Goal: Task Accomplishment & Management: Manage account settings

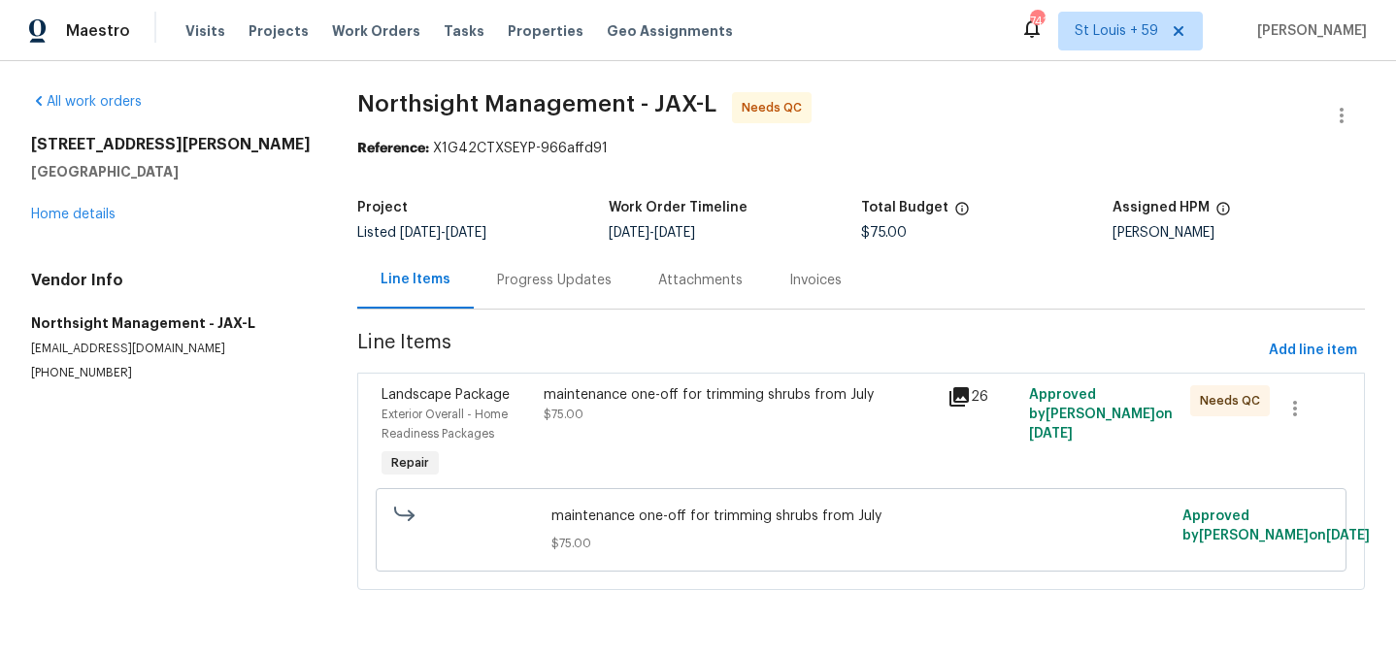
click at [723, 422] on div "maintenance one-off for trimming shrubs from July $75.00" at bounding box center [740, 404] width 393 height 39
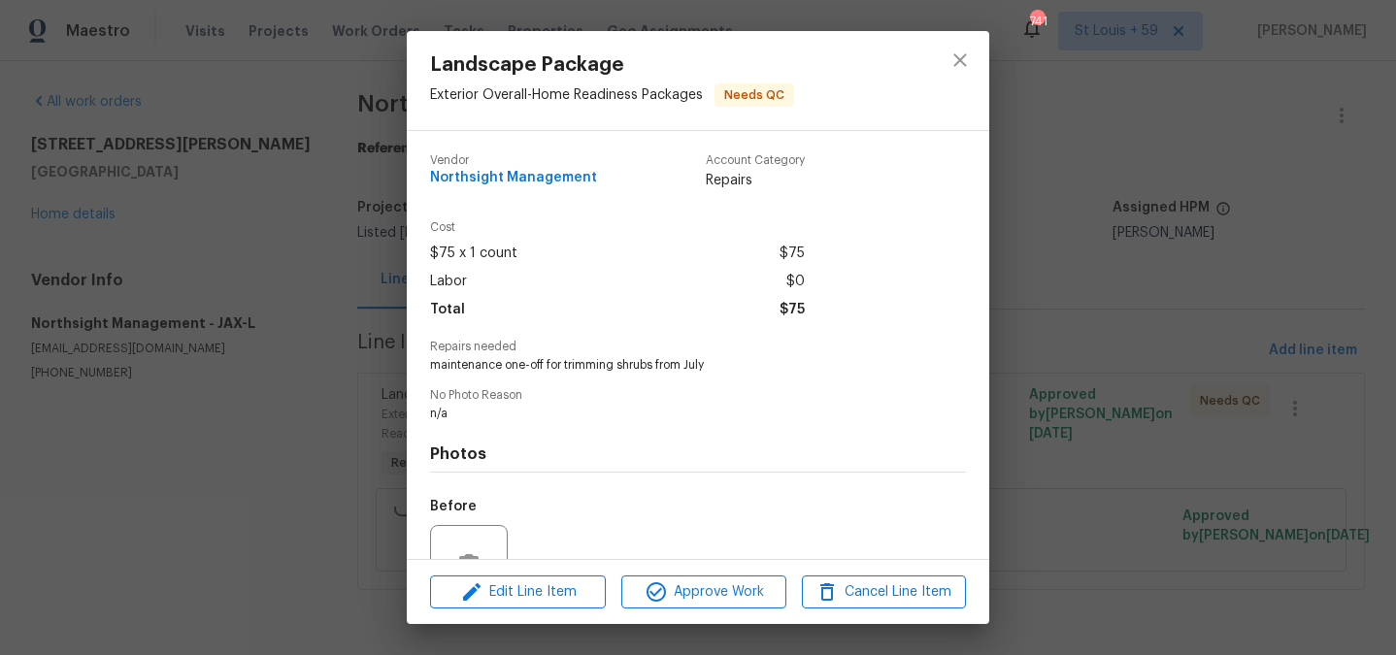
scroll to position [189, 0]
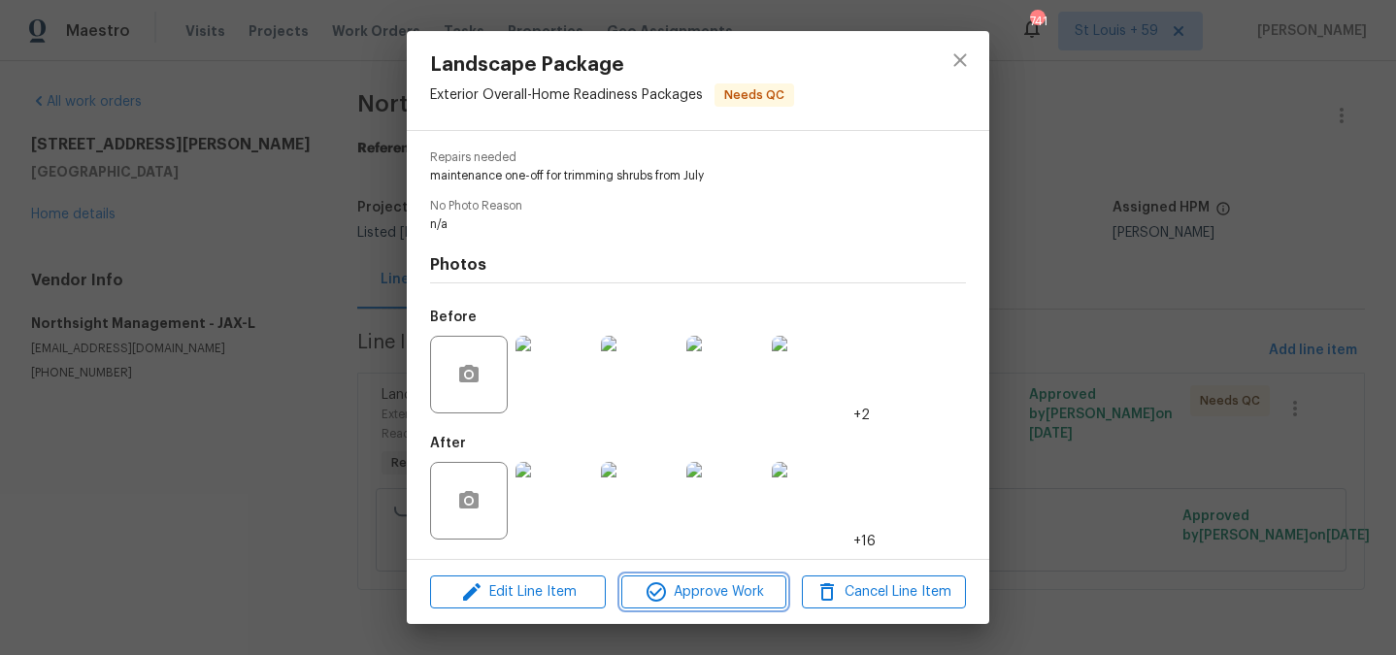
click at [714, 600] on span "Approve Work" at bounding box center [703, 593] width 152 height 24
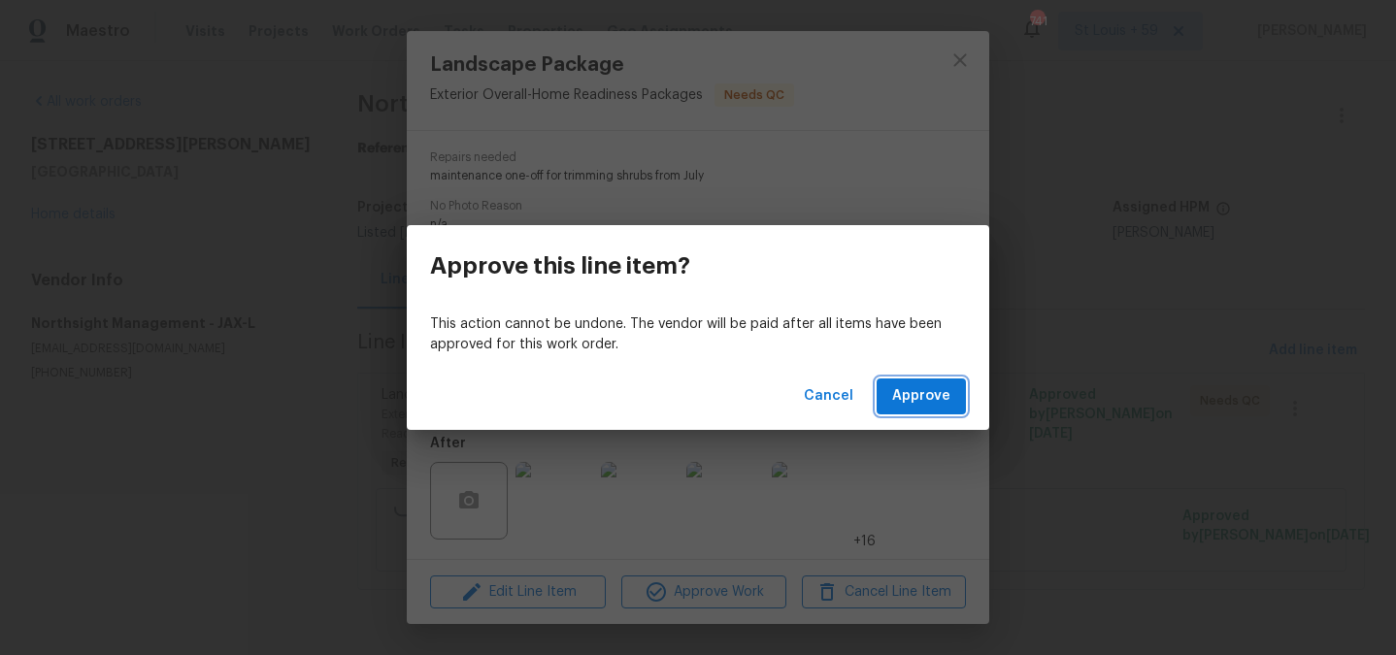
click at [928, 408] on span "Approve" at bounding box center [921, 396] width 58 height 24
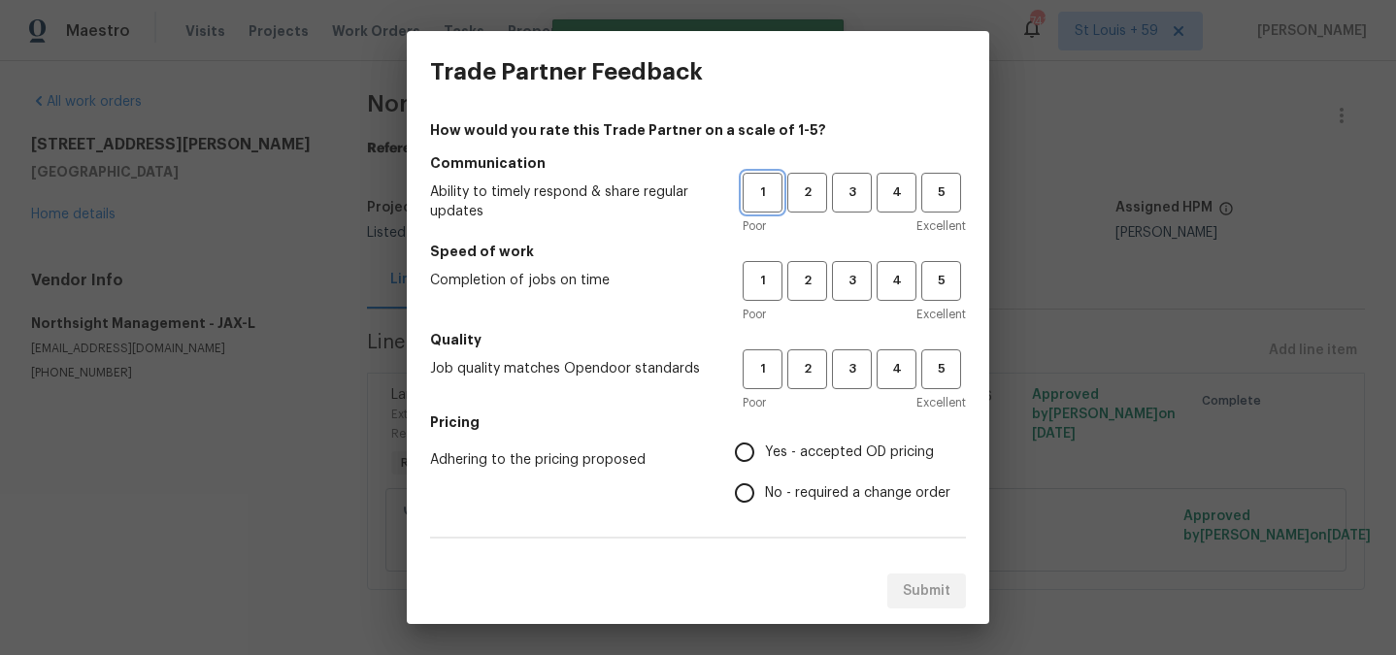
click at [774, 204] on button "1" at bounding box center [763, 193] width 40 height 40
click at [771, 283] on span "1" at bounding box center [763, 281] width 36 height 22
click at [757, 391] on div "1 2 3 4 5 Poor Excellent" at bounding box center [854, 381] width 223 height 63
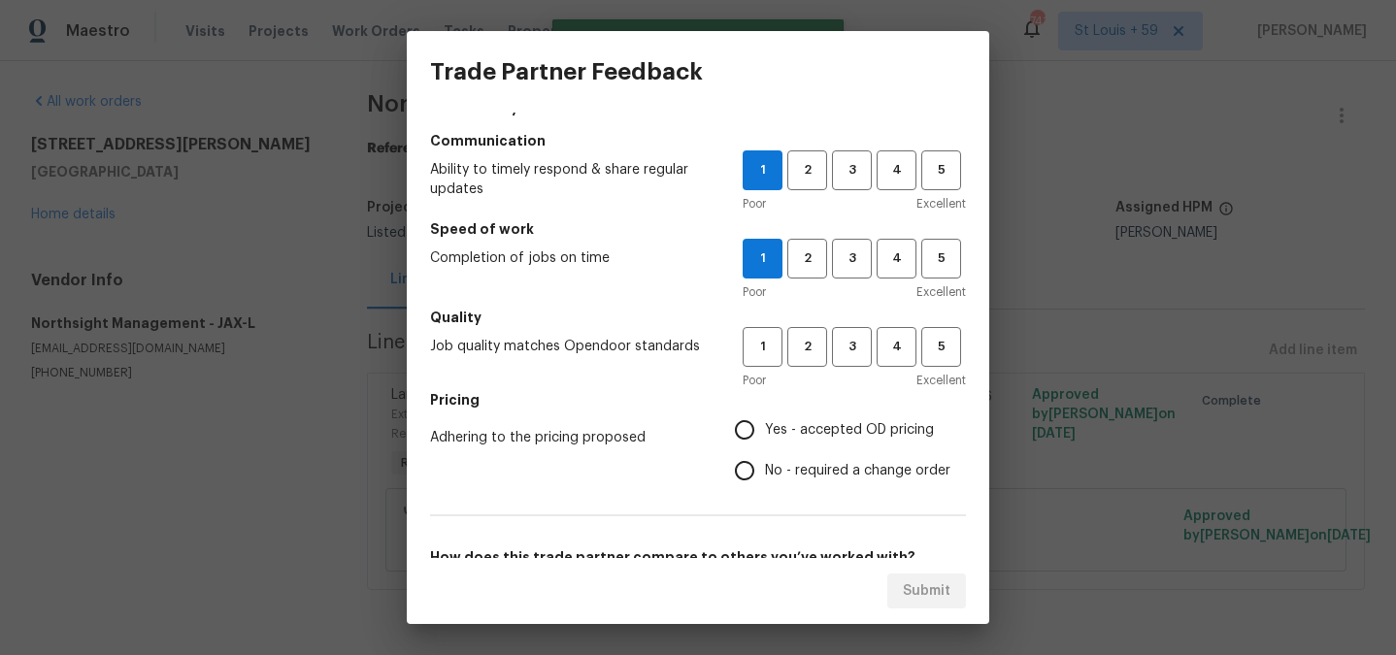
scroll to position [41, 0]
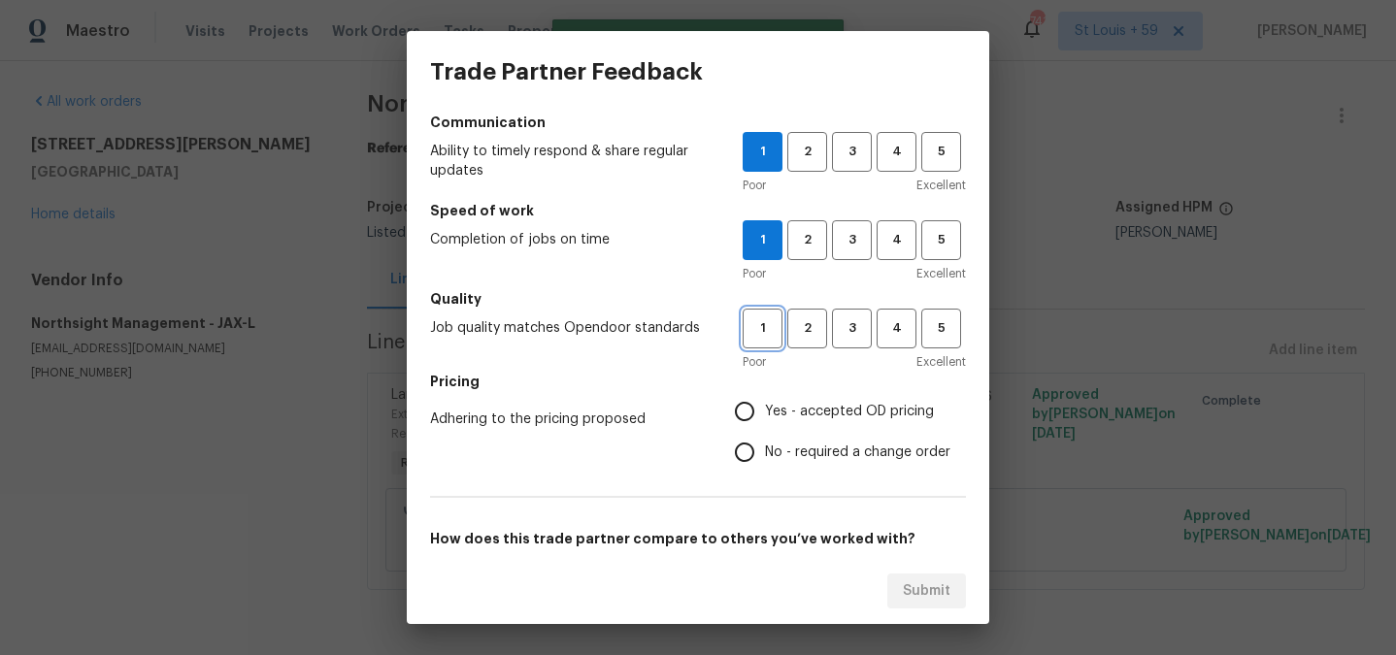
click at [761, 321] on span "1" at bounding box center [763, 328] width 36 height 22
click at [744, 445] on input "No - required a change order" at bounding box center [744, 452] width 41 height 41
radio input "true"
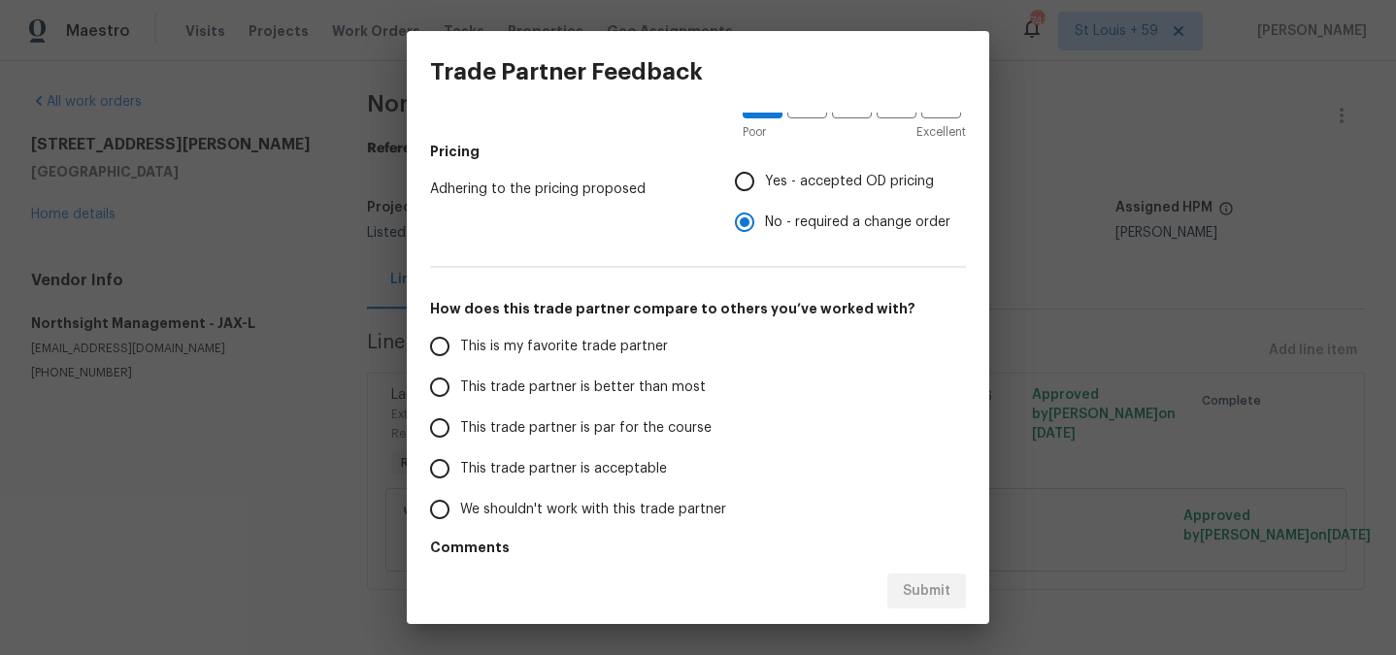
scroll to position [330, 0]
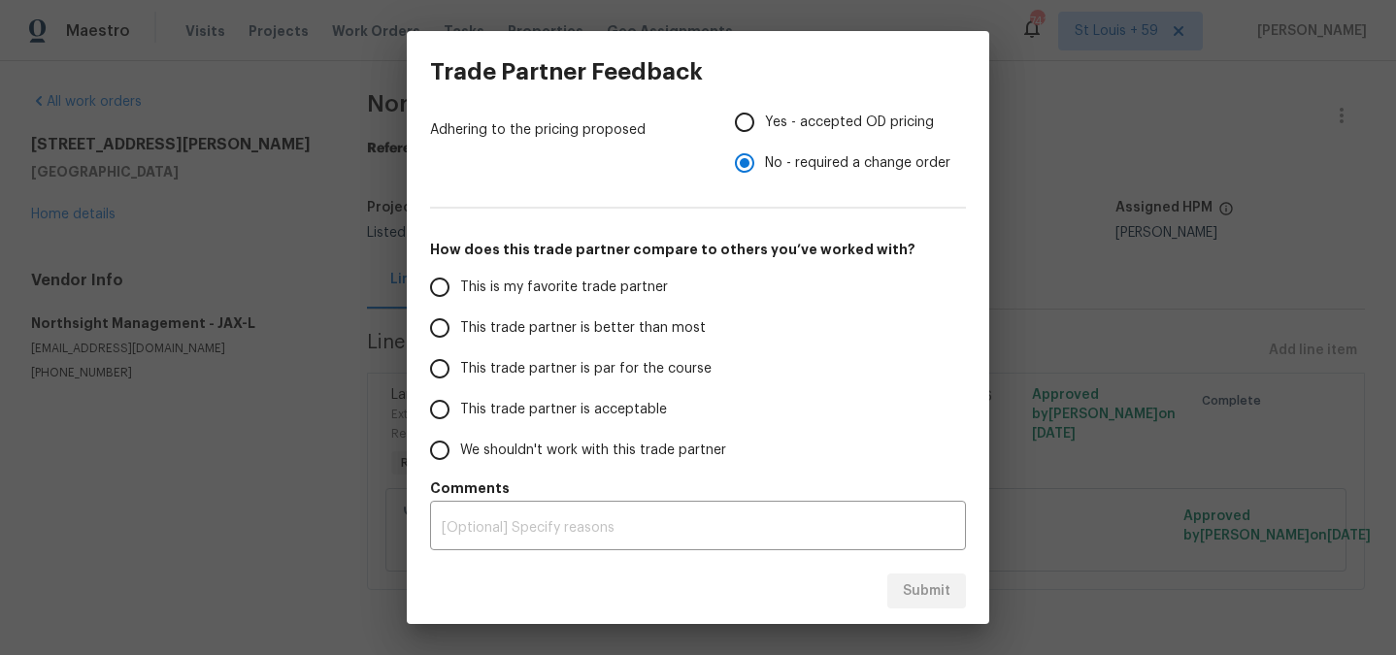
click at [534, 458] on span "We shouldn't work with this trade partner" at bounding box center [593, 451] width 266 height 20
click at [460, 458] on input "We shouldn't work with this trade partner" at bounding box center [439, 450] width 41 height 41
click at [935, 587] on span "Submit" at bounding box center [927, 592] width 48 height 24
radio input "true"
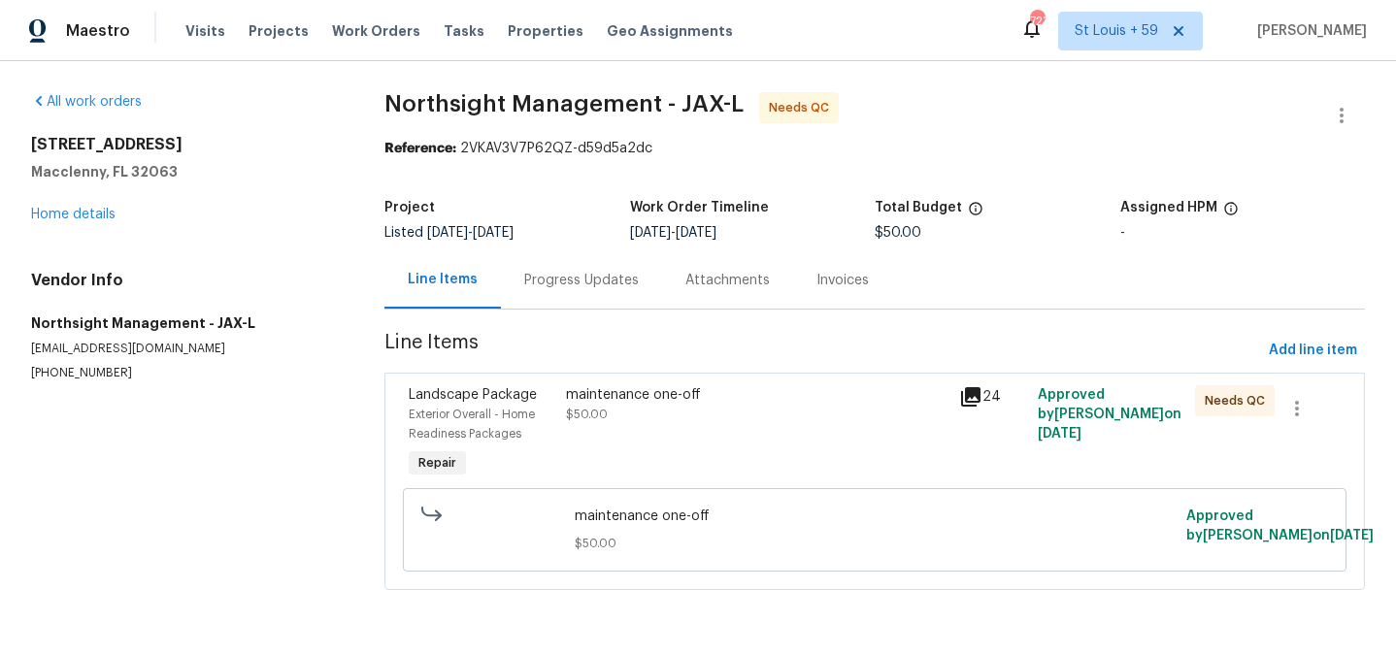
click at [685, 423] on div "maintenance one-off $50.00" at bounding box center [757, 404] width 382 height 39
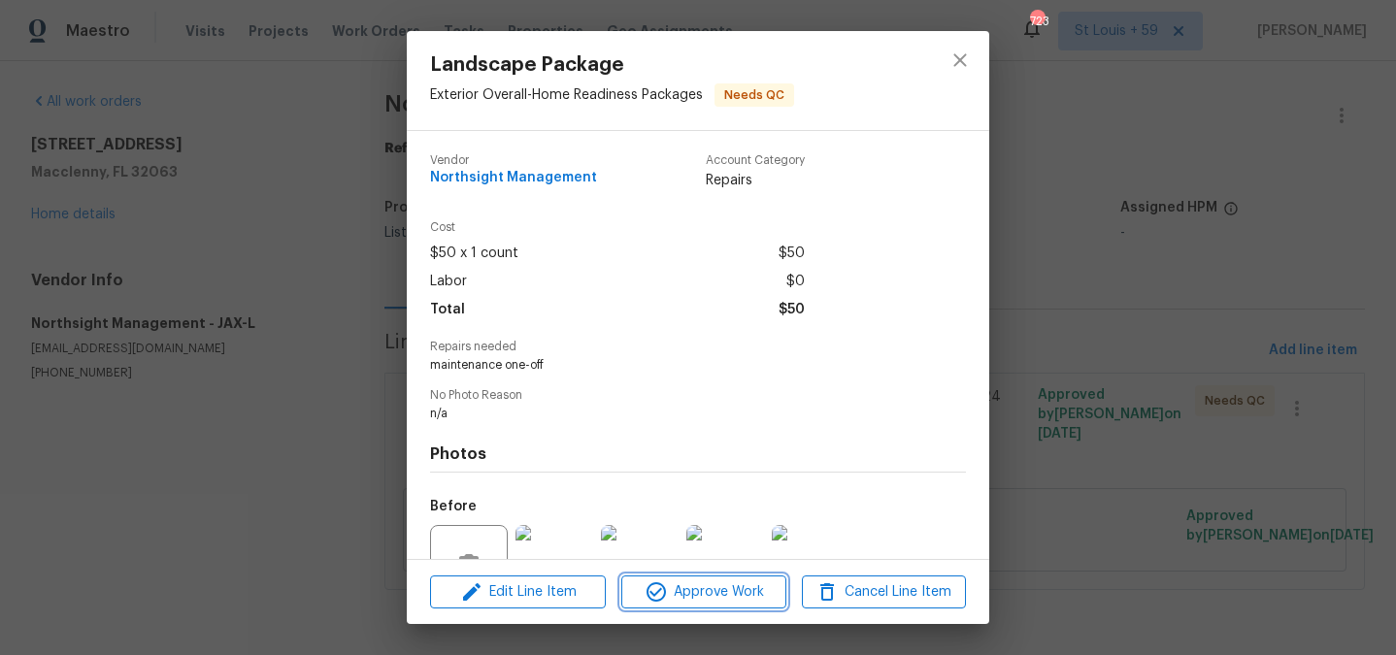
click at [654, 584] on icon "button" at bounding box center [656, 592] width 23 height 23
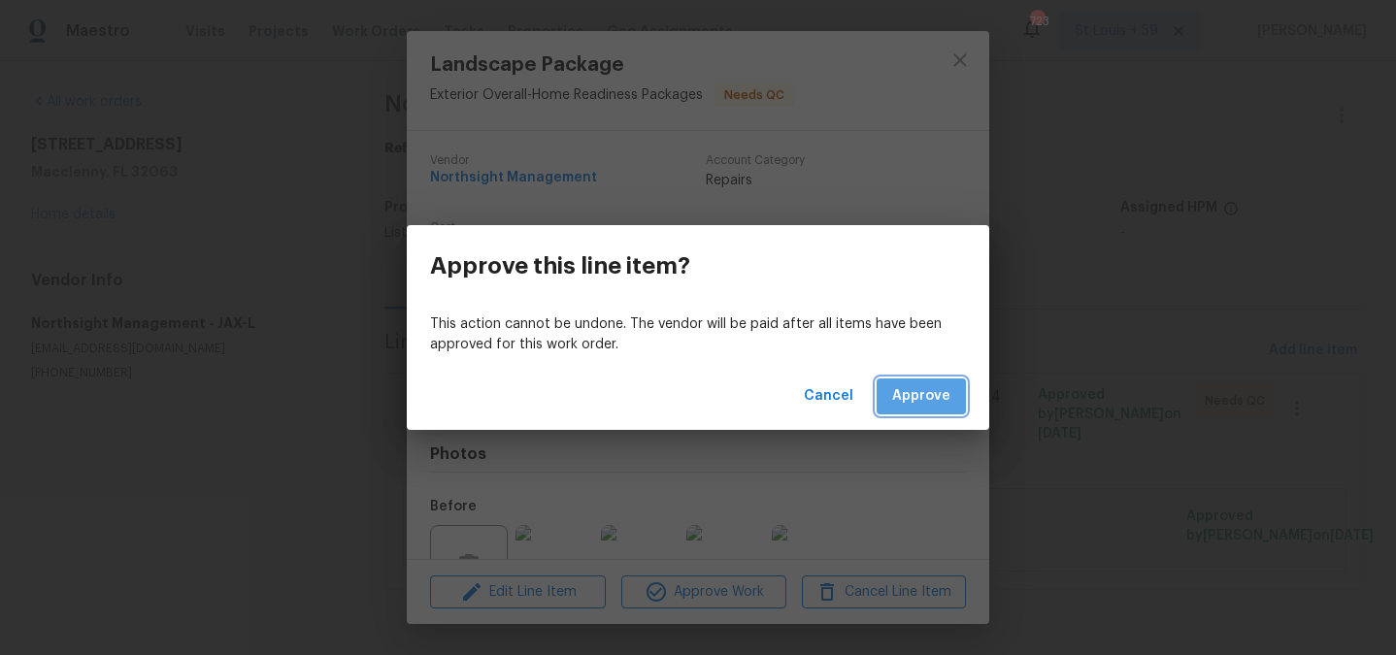
click at [922, 385] on span "Approve" at bounding box center [921, 396] width 58 height 24
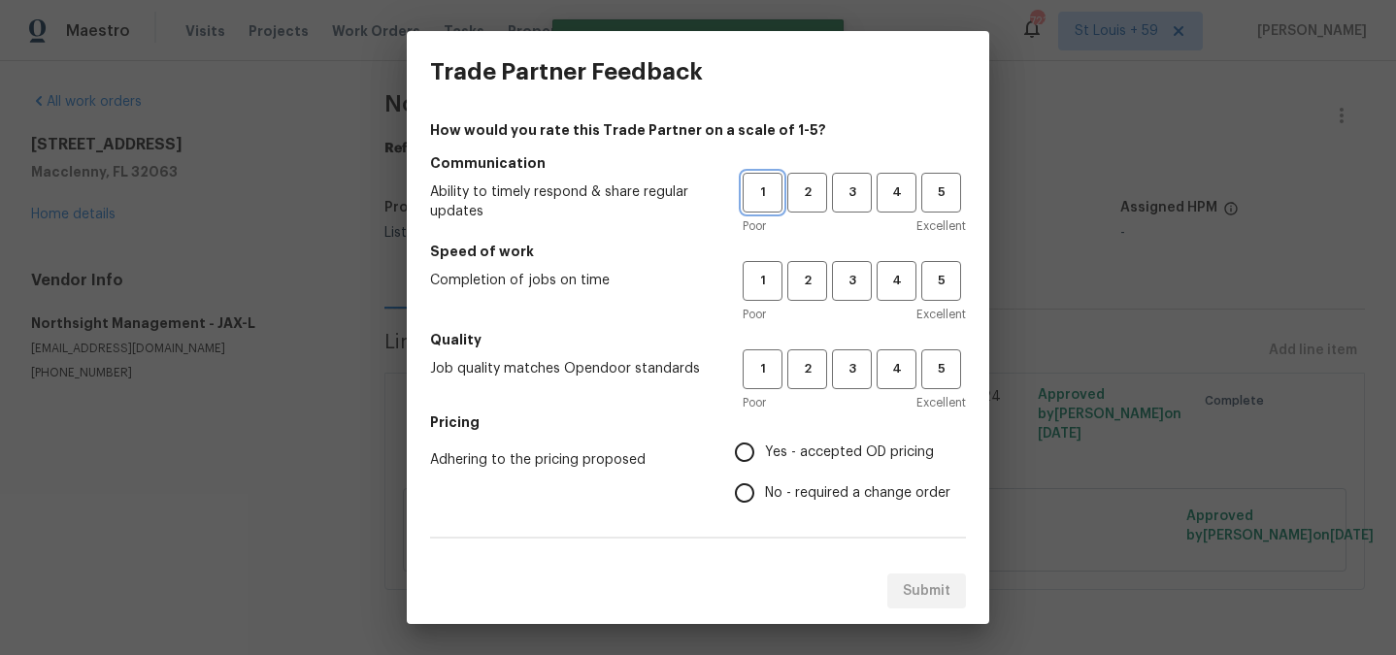
click at [757, 192] on span "1" at bounding box center [763, 193] width 36 height 22
click at [757, 282] on span "1" at bounding box center [763, 281] width 36 height 22
click at [754, 372] on span "1" at bounding box center [763, 369] width 36 height 22
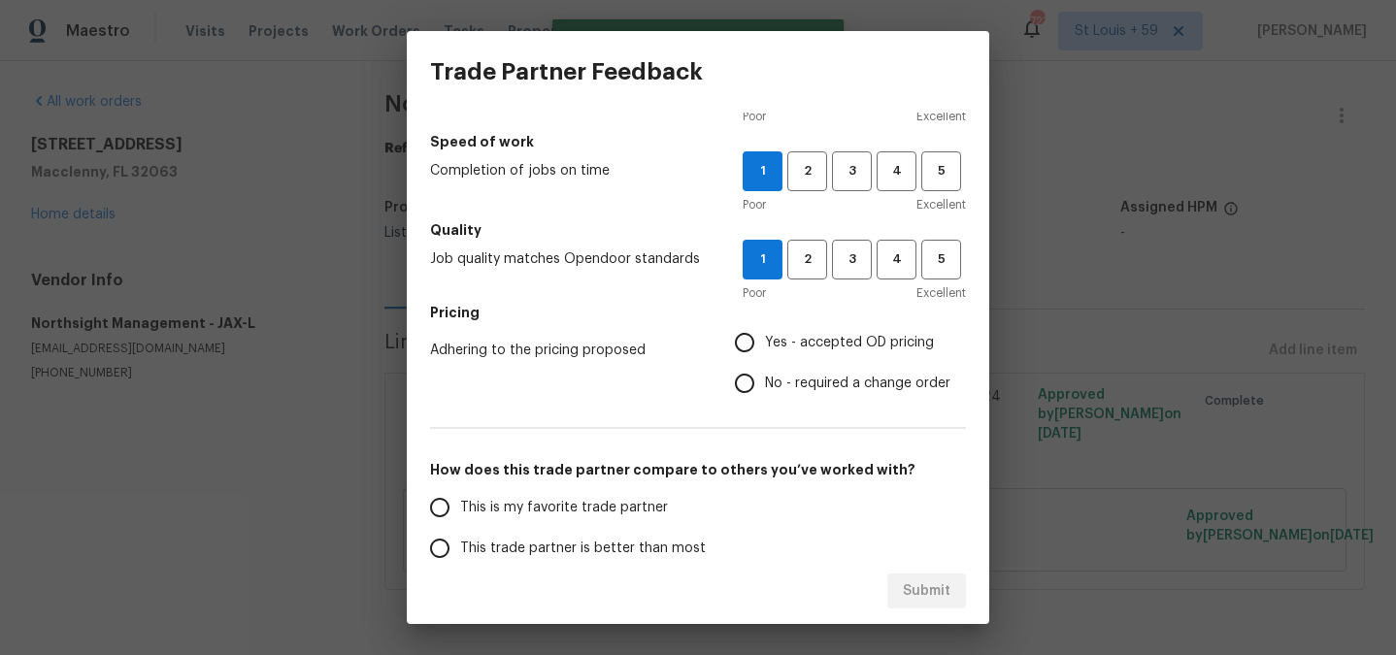
click at [752, 380] on input "No - required a change order" at bounding box center [744, 383] width 41 height 41
radio input "true"
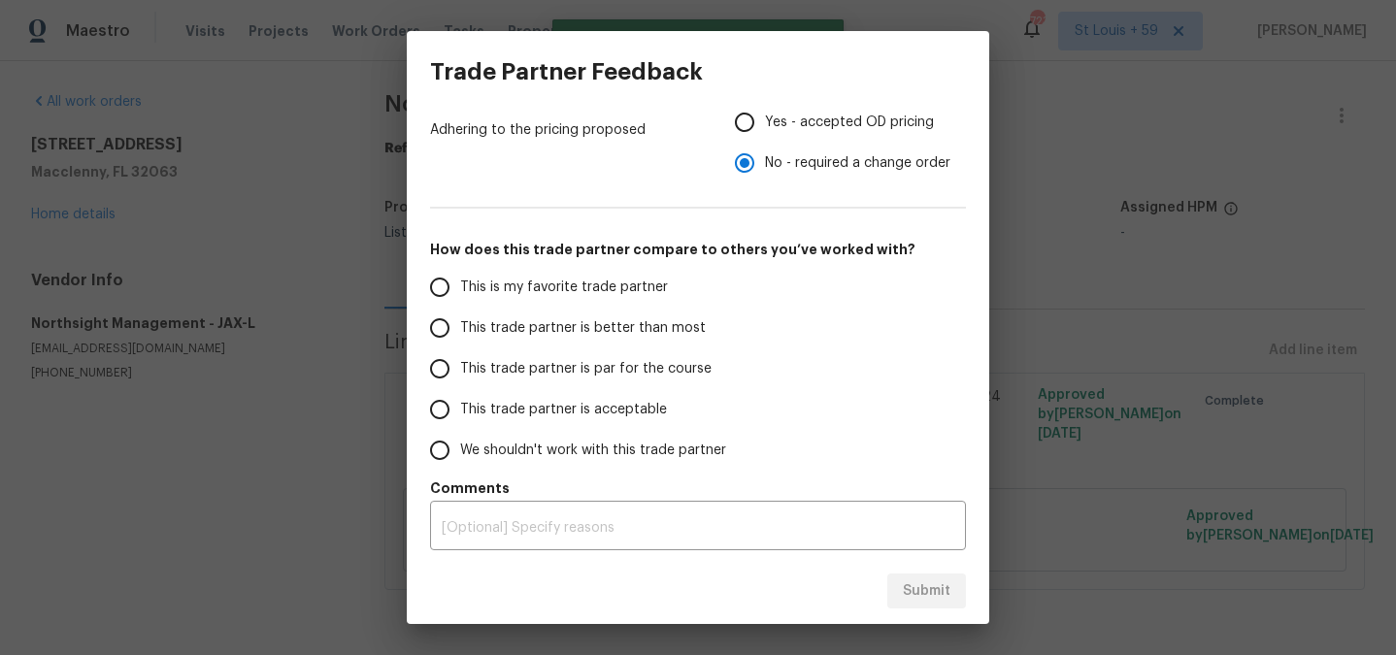
click at [541, 461] on label "We shouldn't work with this trade partner" at bounding box center [572, 450] width 307 height 41
click at [460, 461] on input "We shouldn't work with this trade partner" at bounding box center [439, 450] width 41 height 41
click at [933, 595] on span "Submit" at bounding box center [927, 592] width 48 height 24
radio input "true"
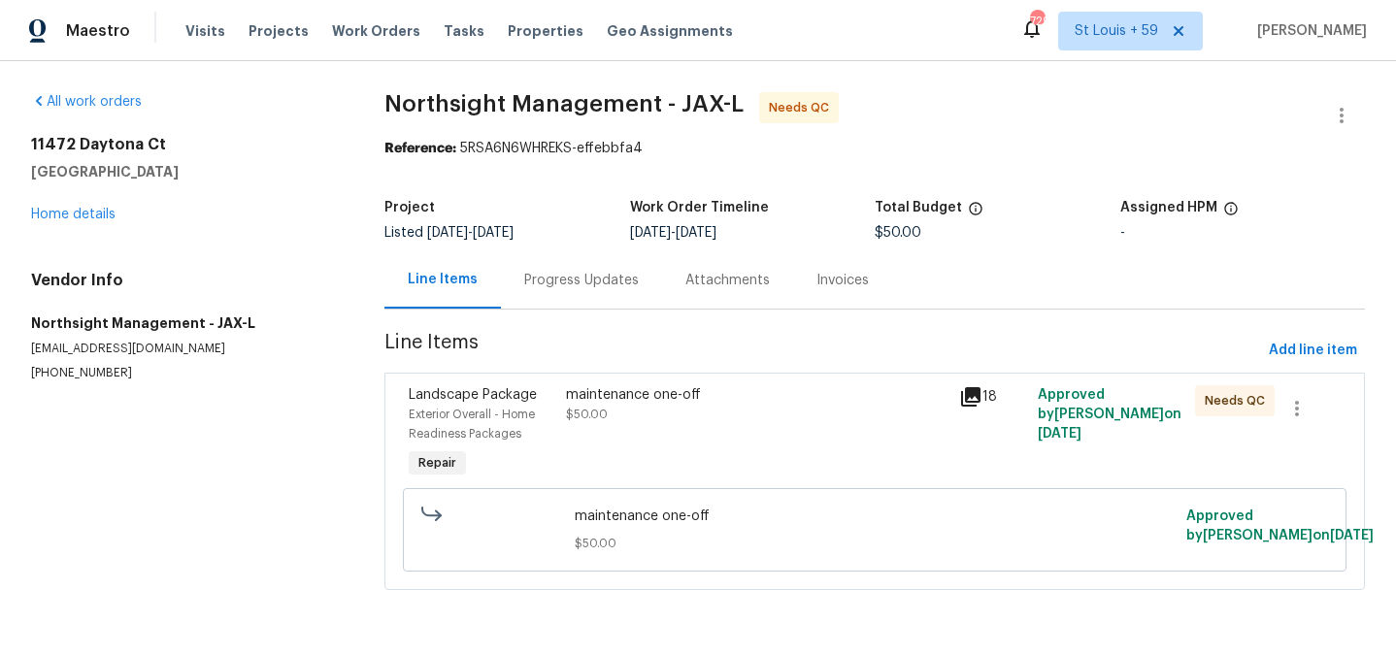
click at [745, 440] on div "maintenance one-off $50.00" at bounding box center [756, 434] width 393 height 109
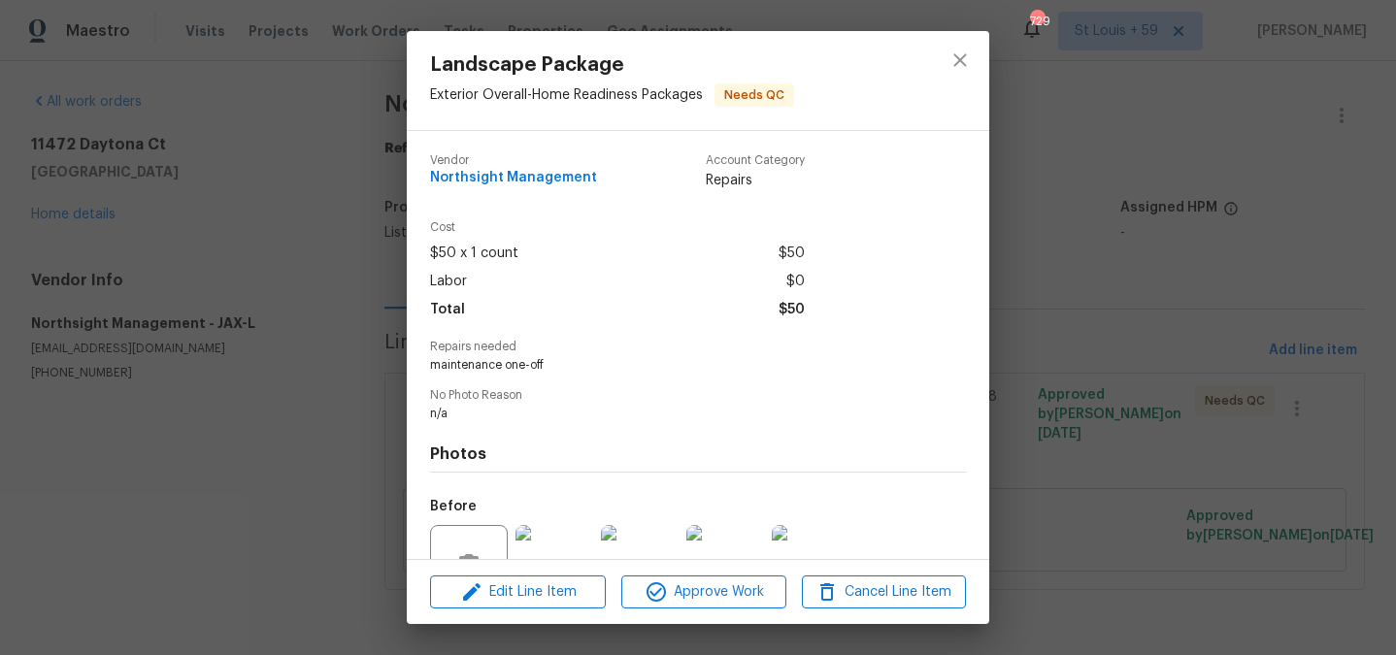
scroll to position [189, 0]
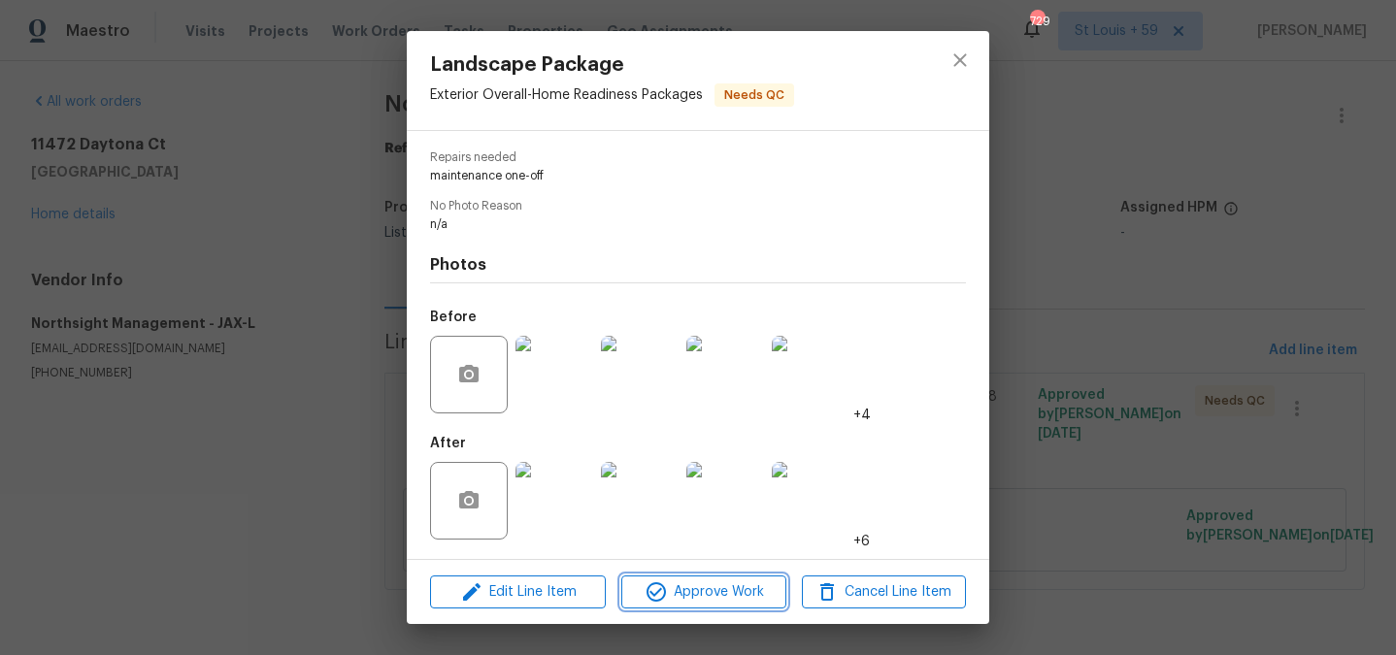
click at [693, 586] on span "Approve Work" at bounding box center [703, 593] width 152 height 24
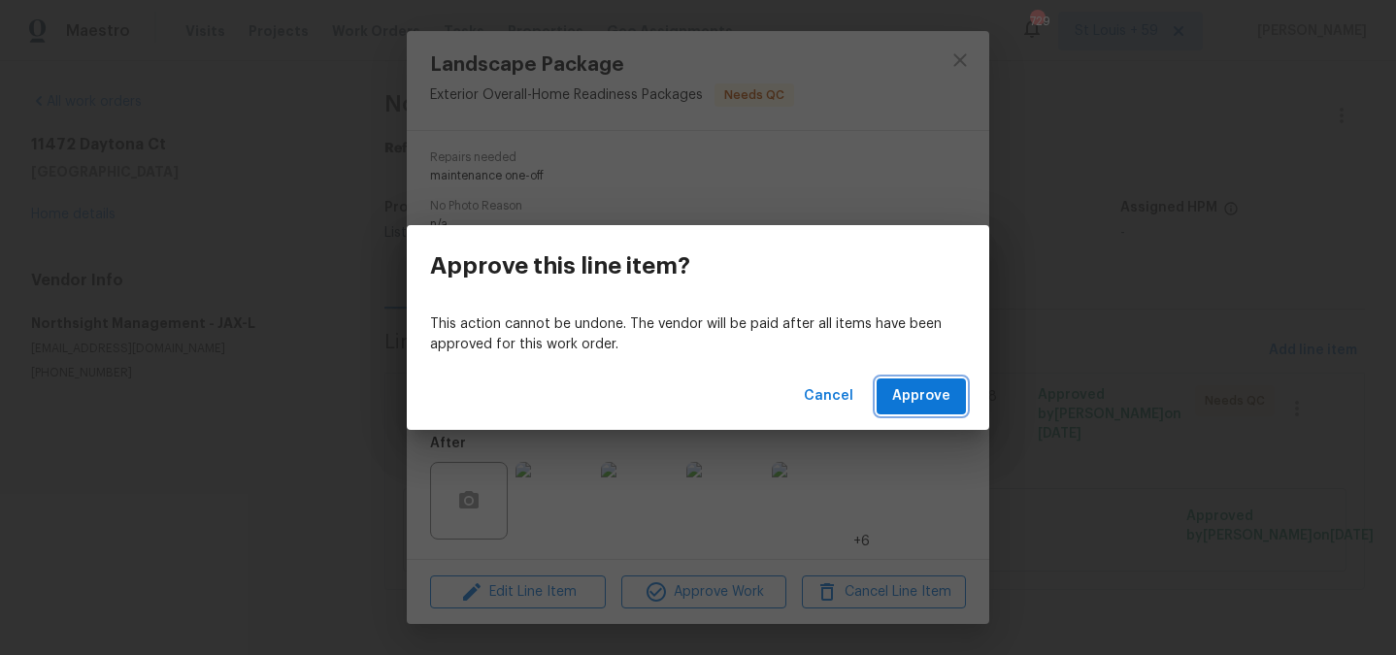
click at [898, 393] on span "Approve" at bounding box center [921, 396] width 58 height 24
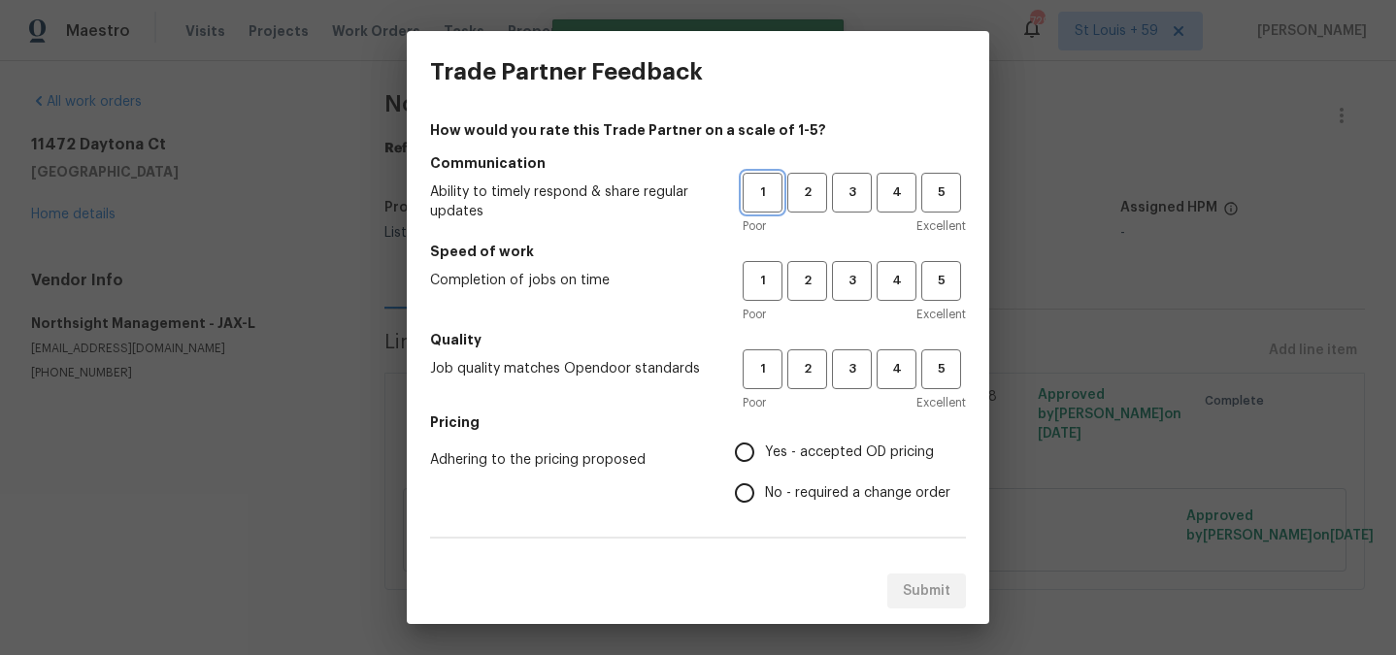
click at [762, 211] on button "1" at bounding box center [763, 193] width 40 height 40
click at [762, 271] on span "1" at bounding box center [763, 281] width 36 height 22
click at [762, 368] on span "1" at bounding box center [763, 369] width 36 height 22
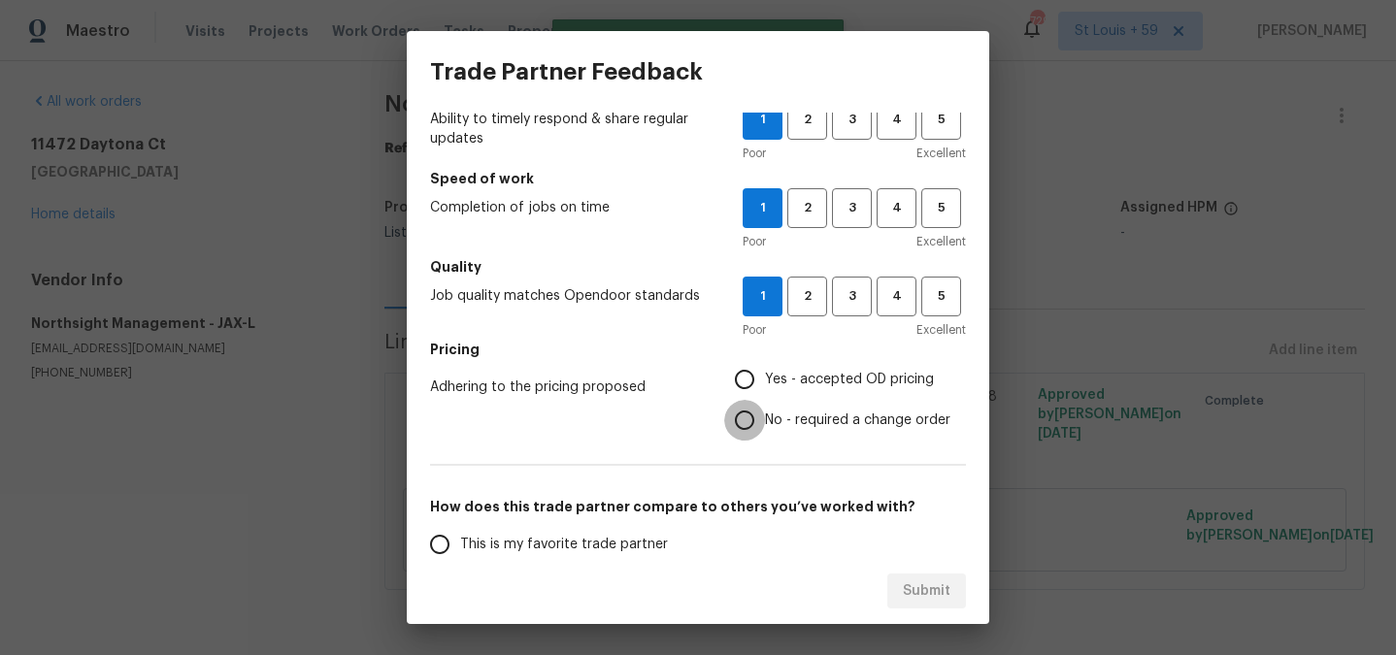
click at [762, 423] on input "No - required a change order" at bounding box center [744, 420] width 41 height 41
radio input "true"
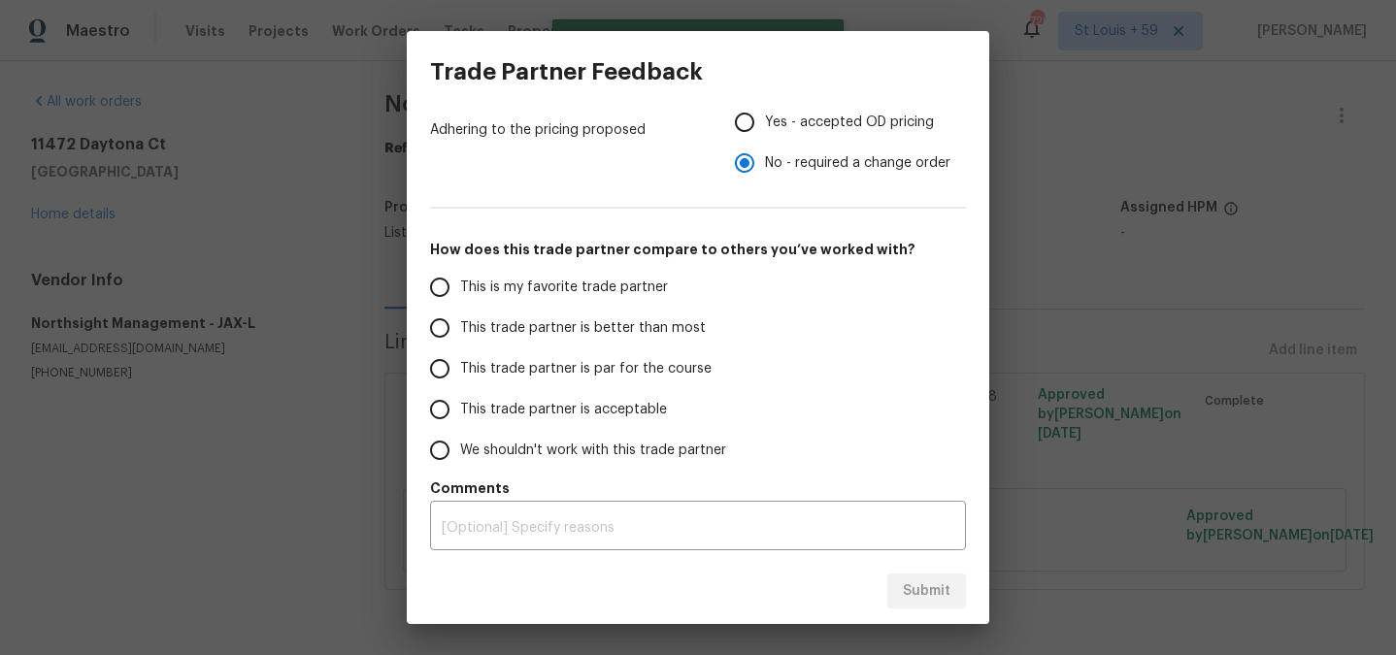
click at [567, 452] on span "We shouldn't work with this trade partner" at bounding box center [593, 451] width 266 height 20
click at [460, 452] on input "We shouldn't work with this trade partner" at bounding box center [439, 450] width 41 height 41
click at [935, 581] on span "Submit" at bounding box center [927, 592] width 48 height 24
radio input "true"
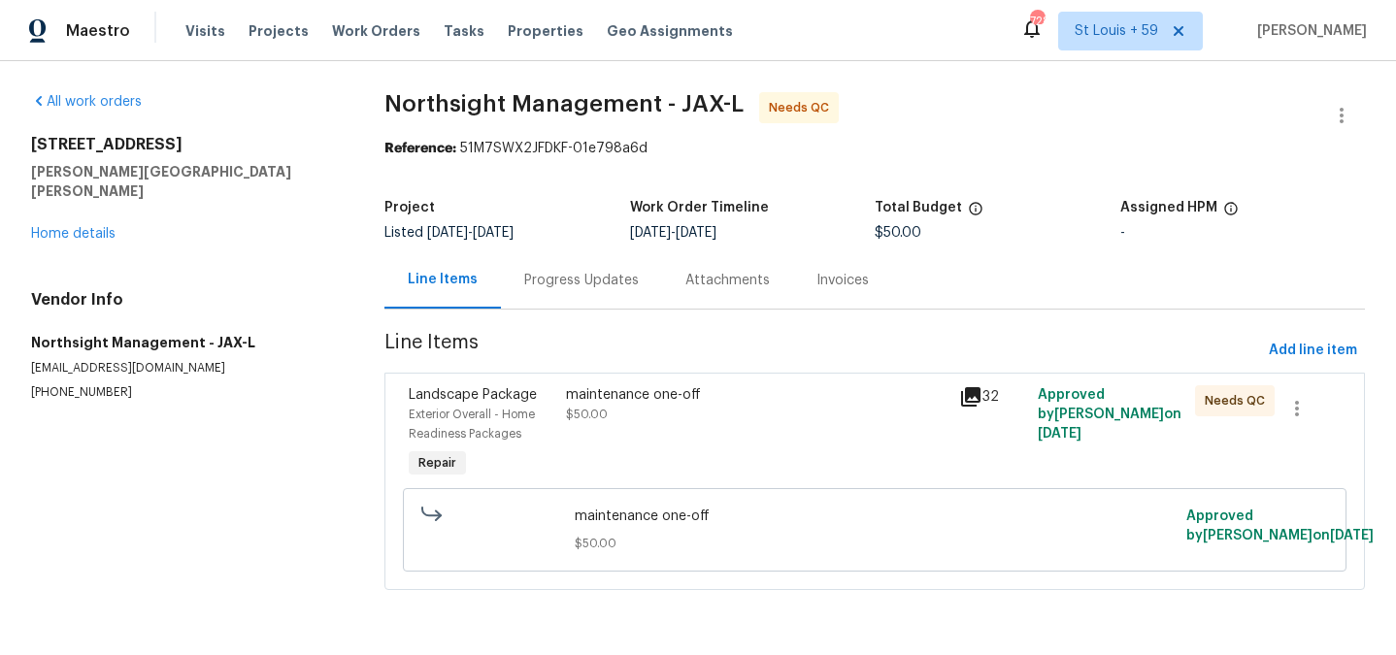
click at [830, 383] on div "maintenance one-off $50.00" at bounding box center [756, 434] width 393 height 109
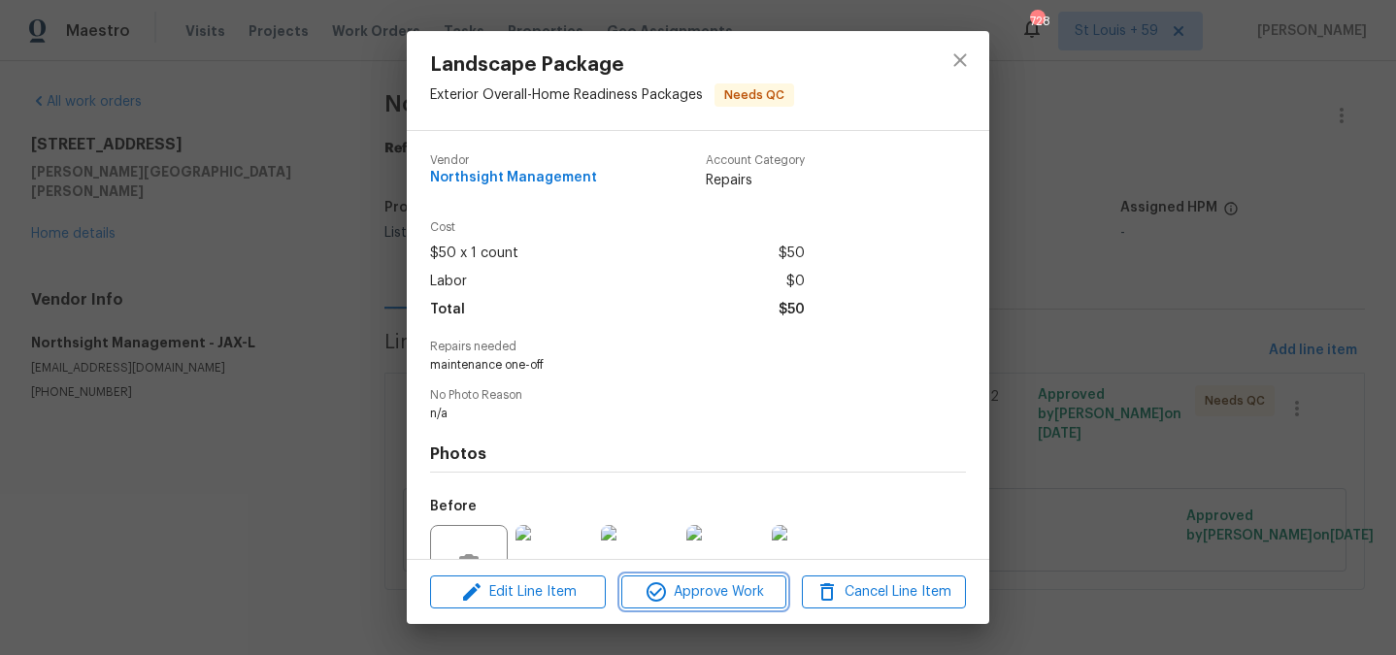
click at [695, 585] on span "Approve Work" at bounding box center [703, 593] width 152 height 24
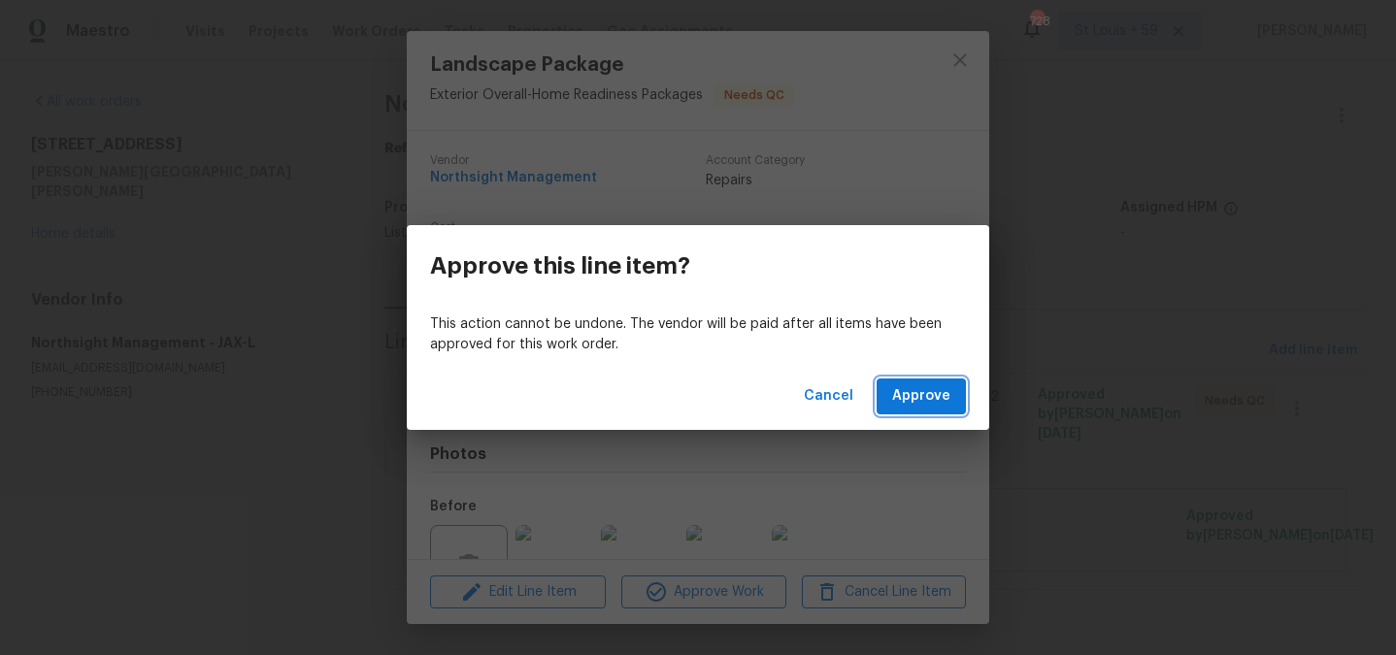
click at [921, 395] on span "Approve" at bounding box center [921, 396] width 58 height 24
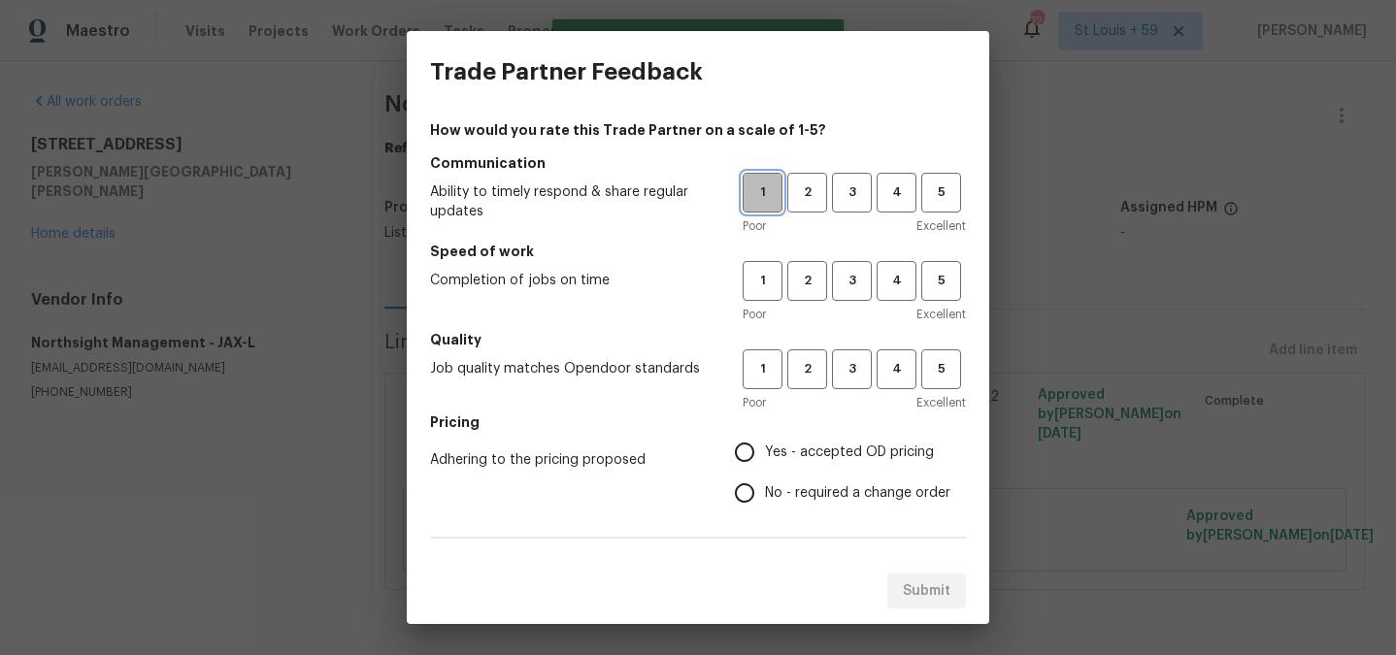
click at [766, 192] on span "1" at bounding box center [763, 193] width 36 height 22
click at [768, 279] on span "1" at bounding box center [763, 281] width 36 height 22
click at [768, 375] on span "1" at bounding box center [763, 369] width 36 height 22
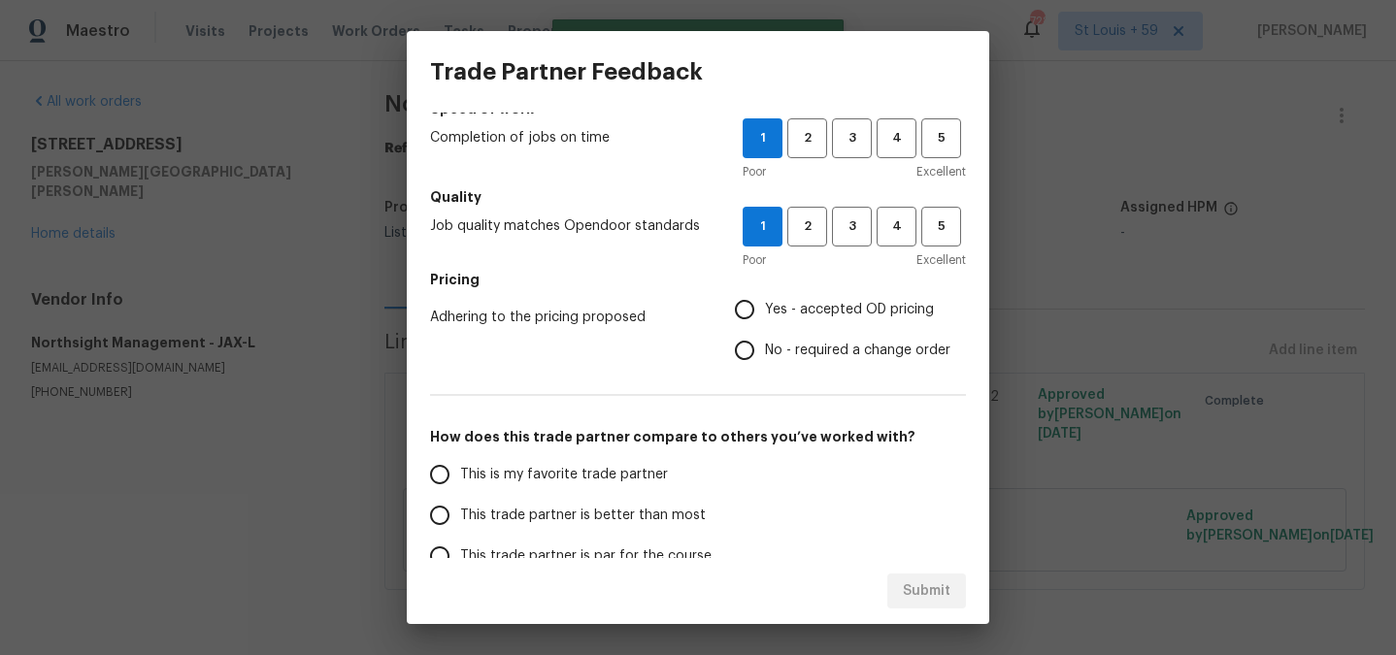
click at [751, 343] on input "No - required a change order" at bounding box center [744, 350] width 41 height 41
radio input "true"
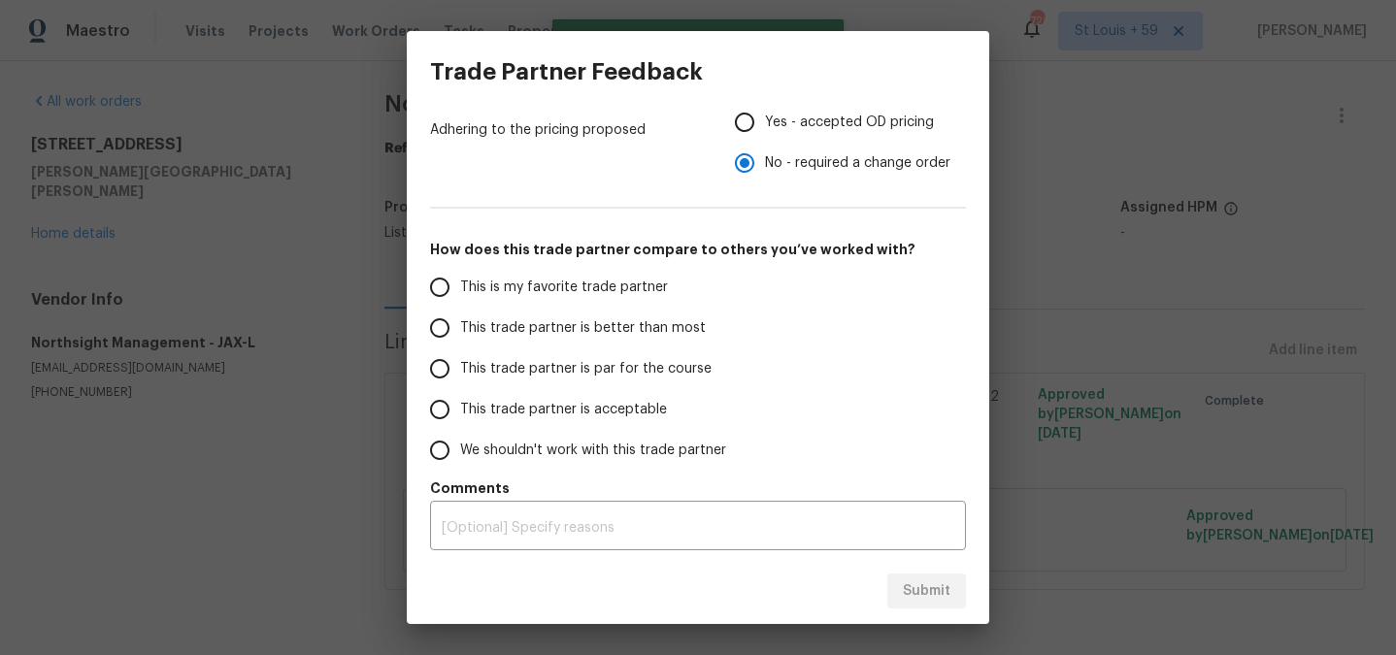
click at [624, 441] on span "We shouldn't work with this trade partner" at bounding box center [593, 451] width 266 height 20
click at [460, 440] on input "We shouldn't work with this trade partner" at bounding box center [439, 450] width 41 height 41
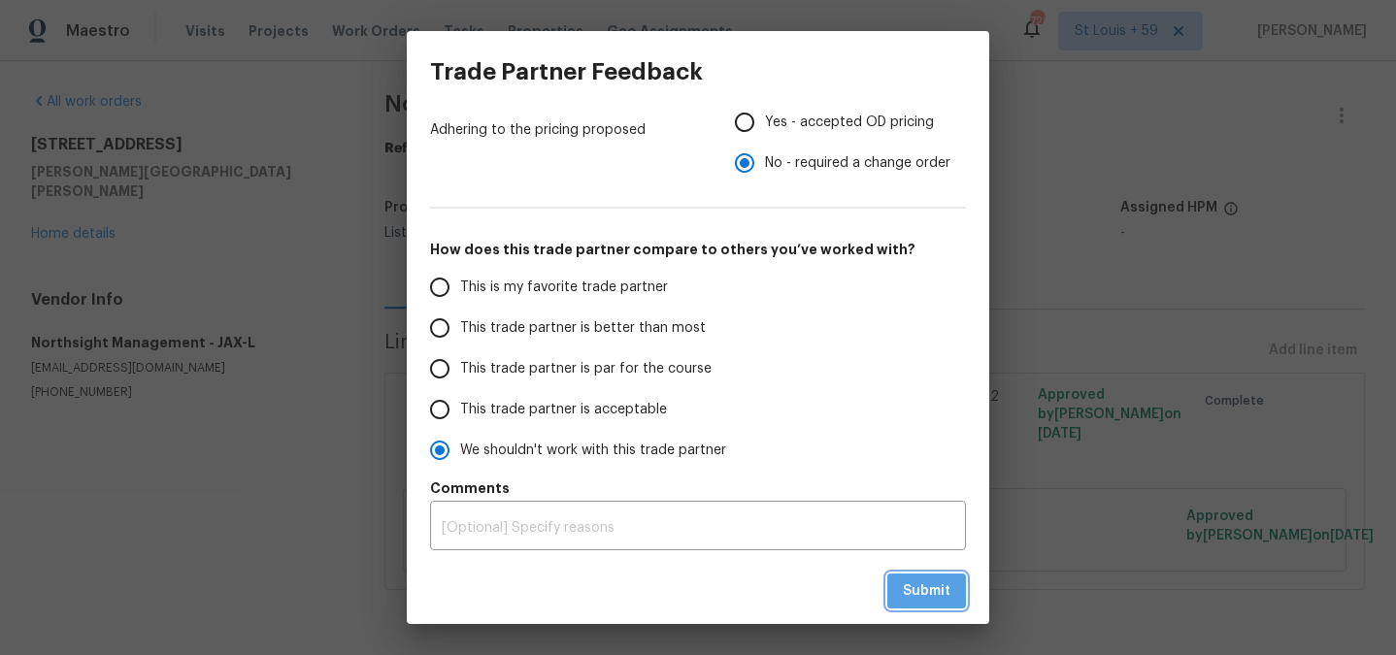
click at [911, 580] on span "Submit" at bounding box center [927, 592] width 48 height 24
radio input "true"
